Goal: Navigation & Orientation: Go to known website

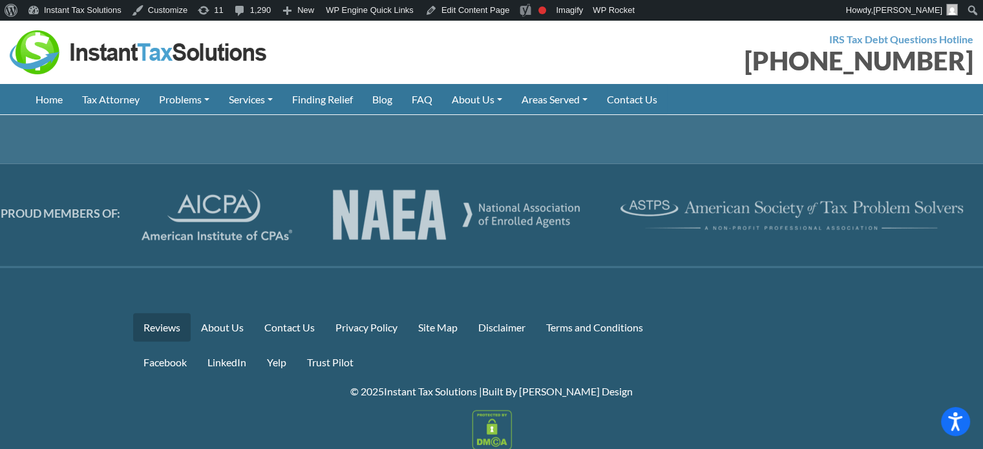
scroll to position [3664, 0]
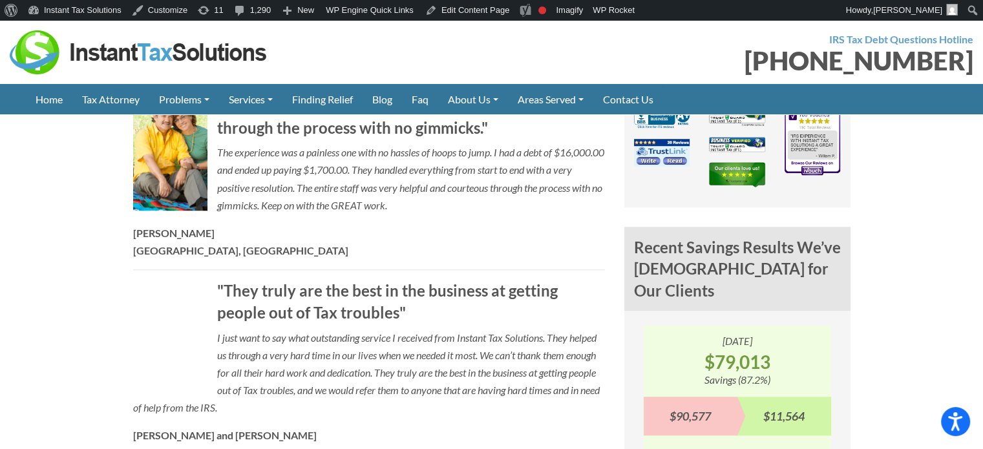
scroll to position [1164, 0]
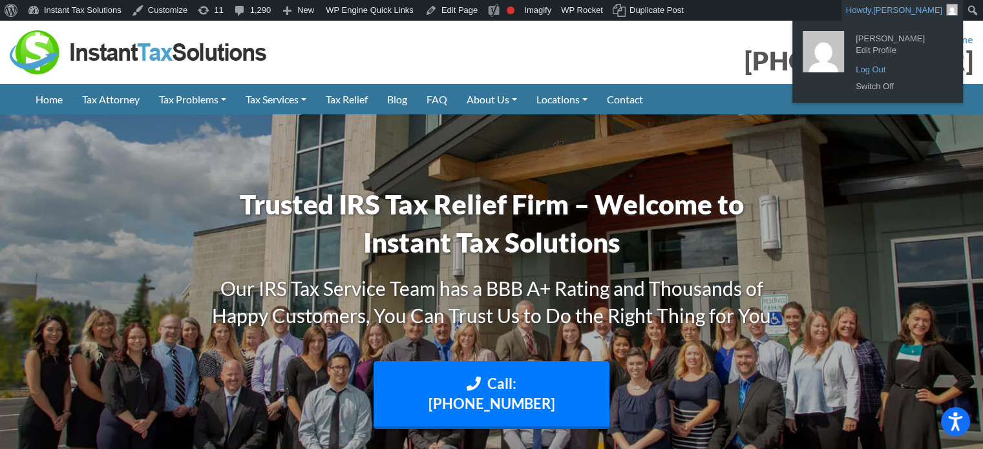
click at [873, 66] on link "Log Out" at bounding box center [900, 69] width 103 height 17
